Goal: Information Seeking & Learning: Learn about a topic

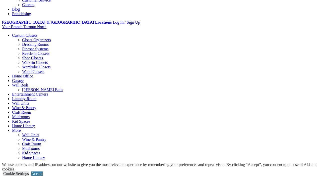
select select "**"
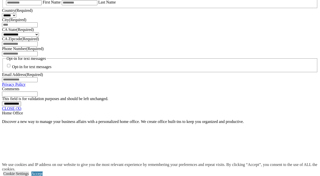
scroll to position [364, 0]
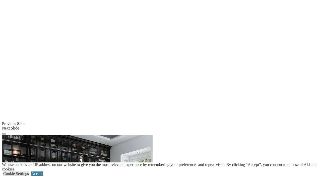
scroll to position [500, 0]
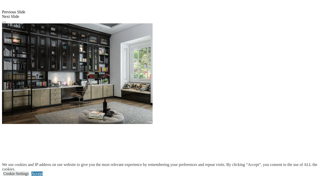
scroll to position [601, 0]
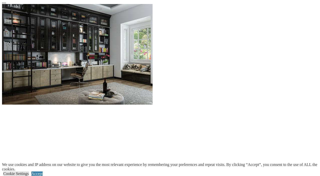
scroll to position [628, 0]
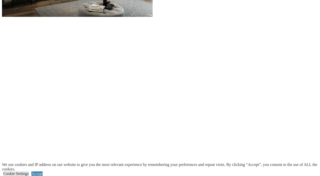
scroll to position [720, 0]
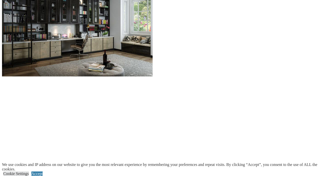
scroll to position [648, 0]
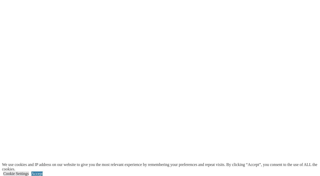
scroll to position [726, 0]
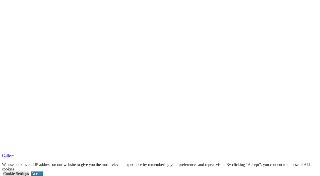
scroll to position [770, 0]
